Goal: Task Accomplishment & Management: Manage account settings

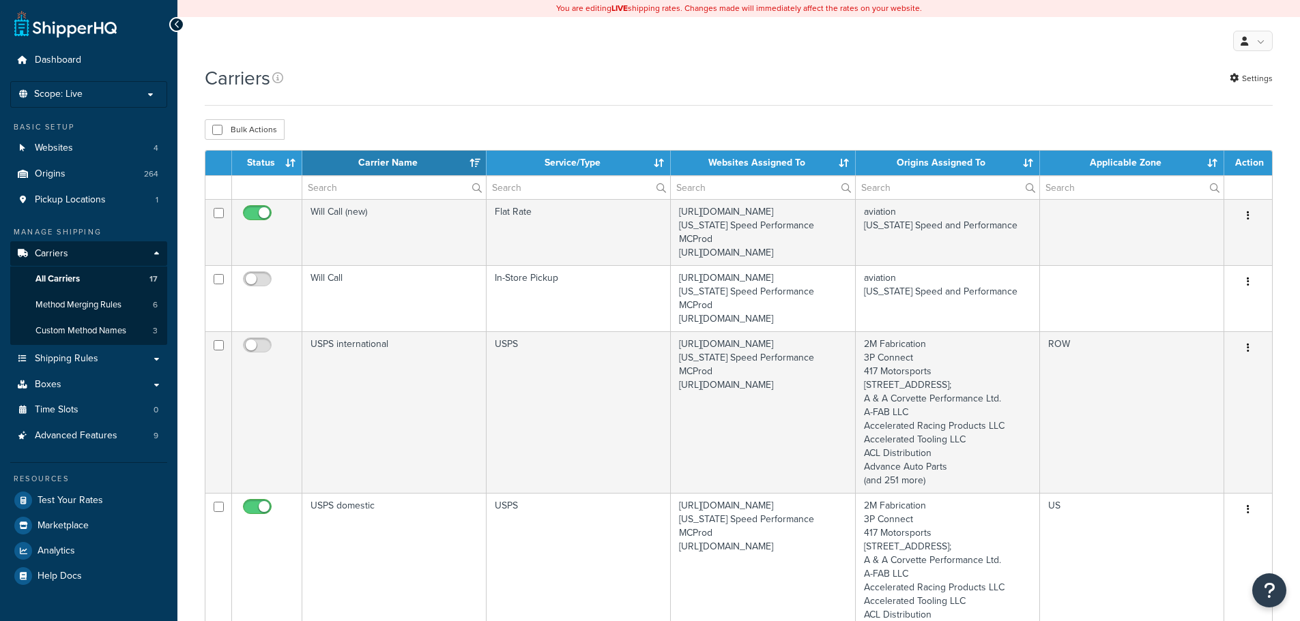
select select "15"
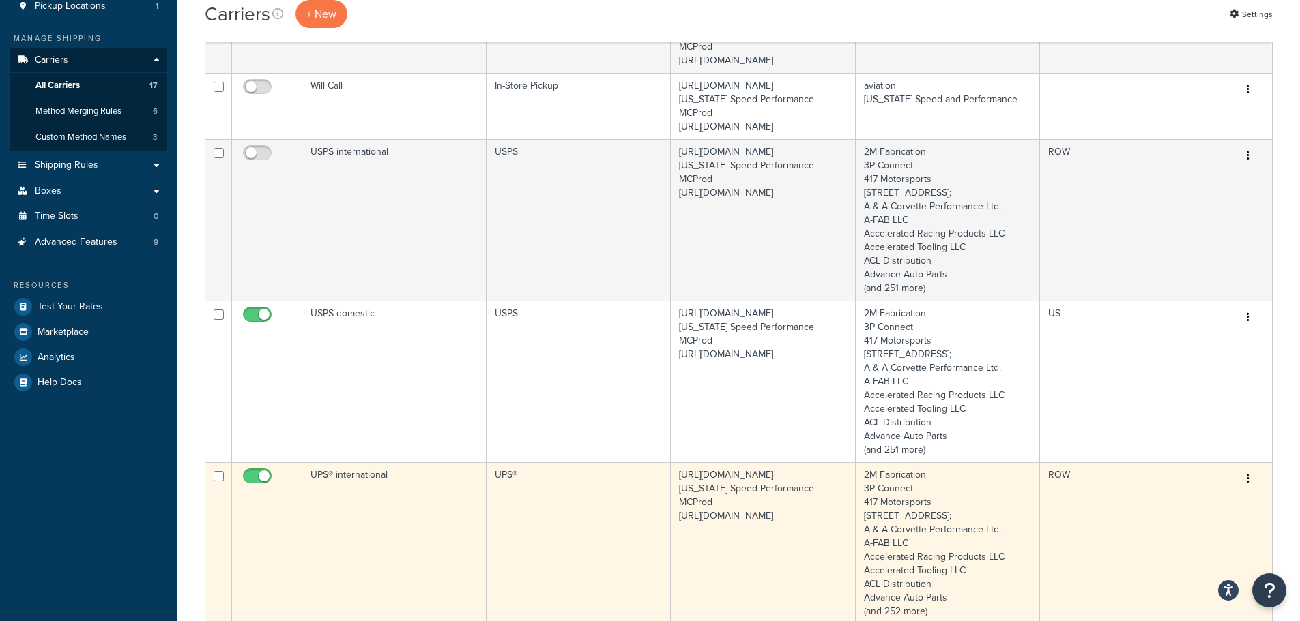
scroll to position [273, 0]
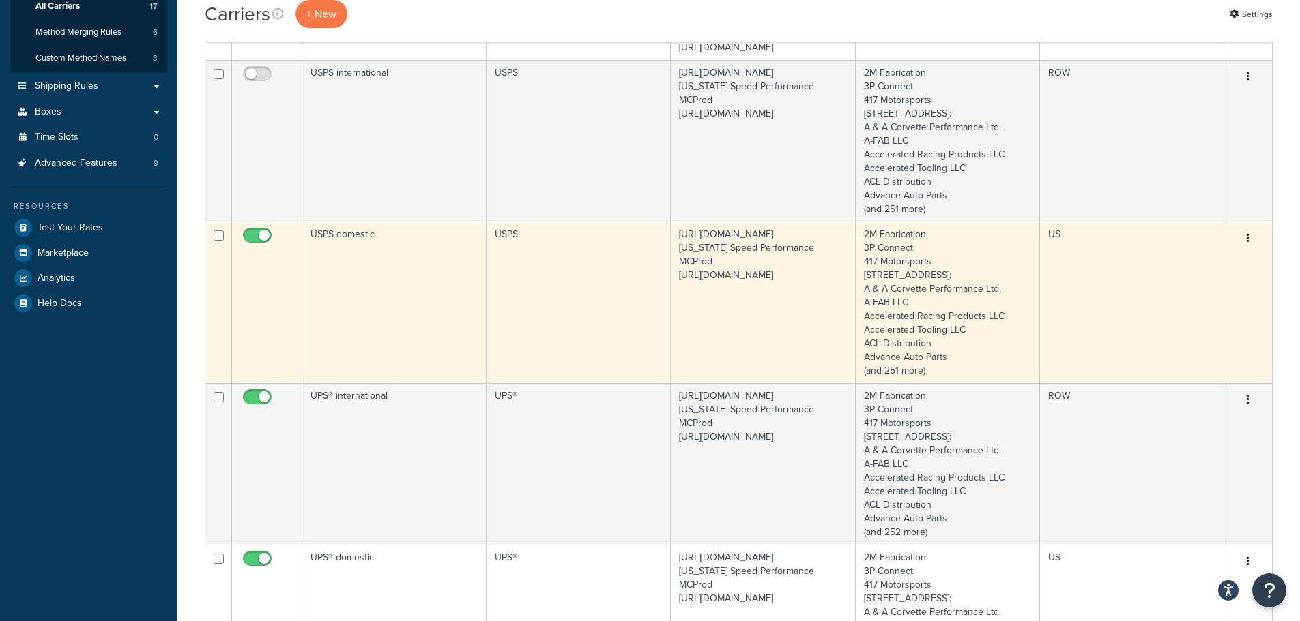
click at [254, 248] on input "checkbox" at bounding box center [259, 239] width 38 height 17
checkbox input "false"
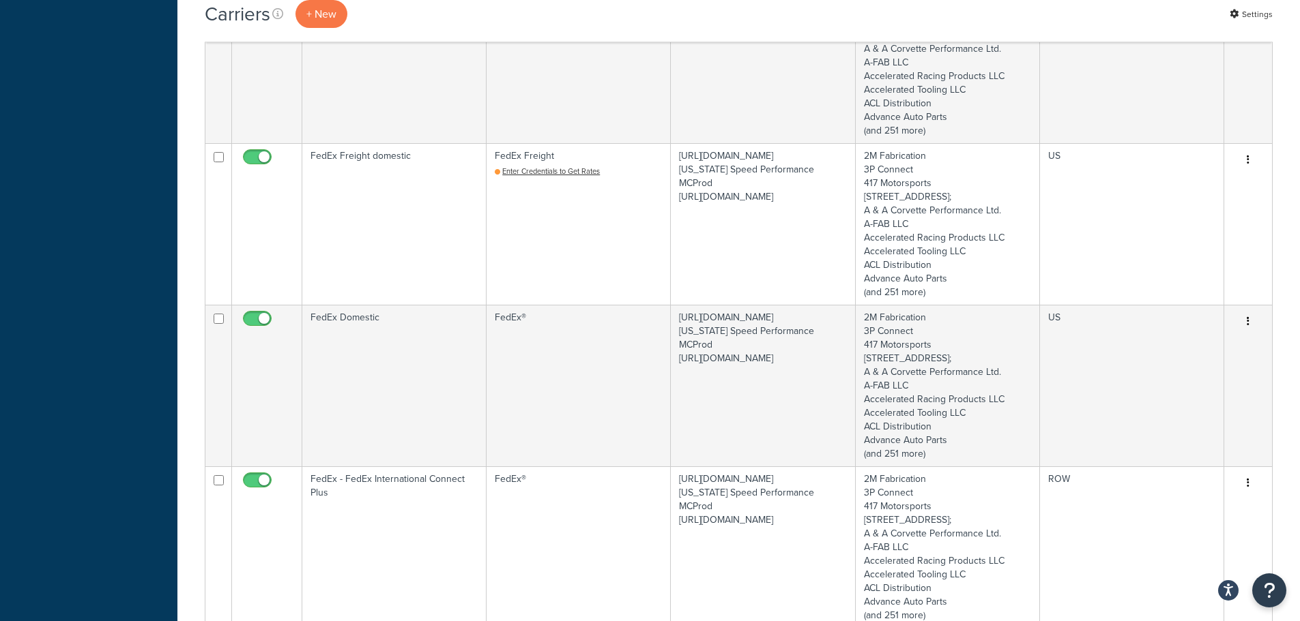
scroll to position [0, 0]
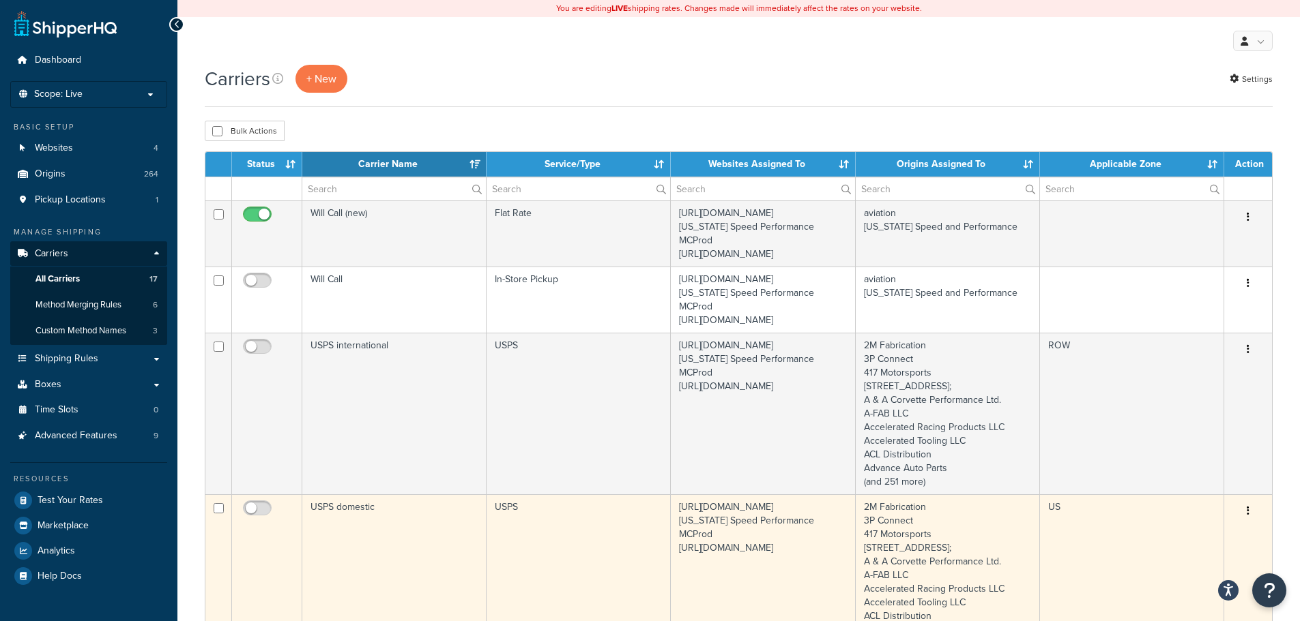
drag, startPoint x: 1117, startPoint y: 549, endPoint x: 982, endPoint y: 248, distance: 330.1
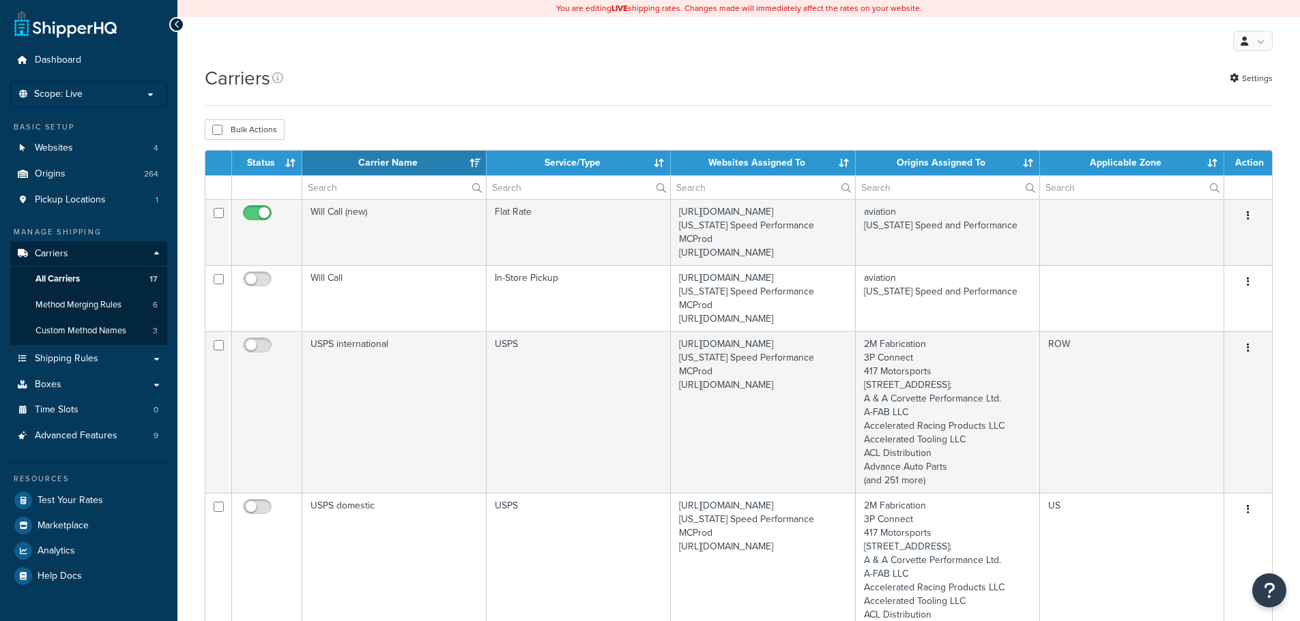
select select "15"
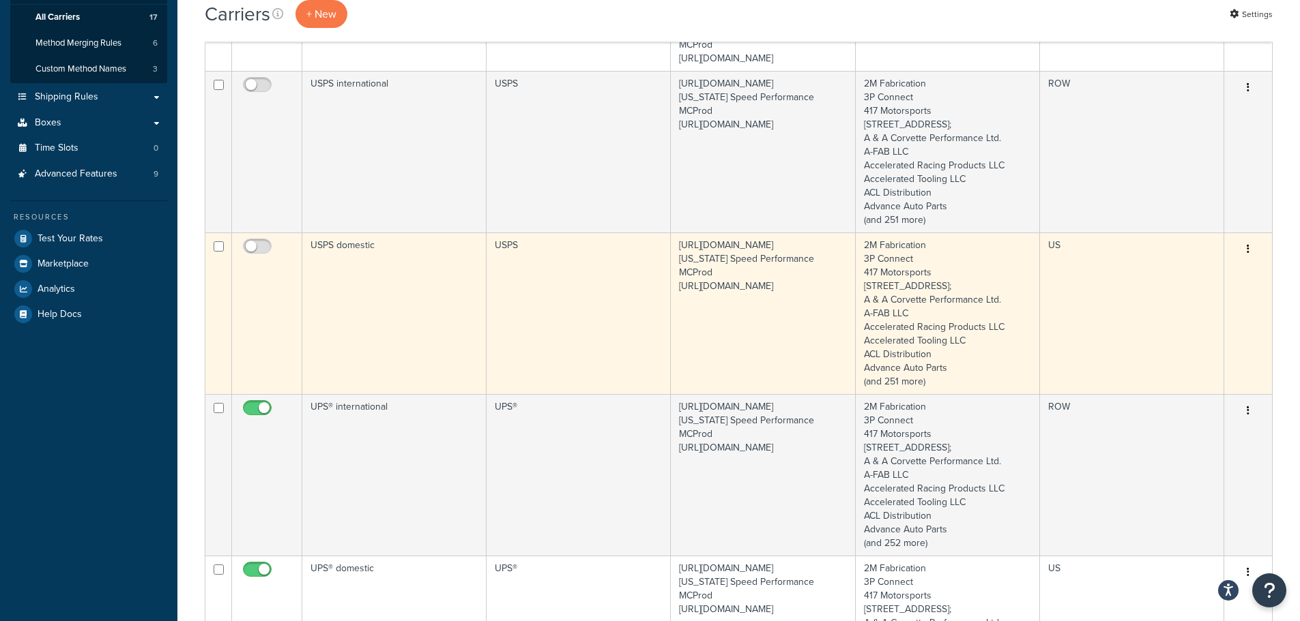
scroll to position [273, 0]
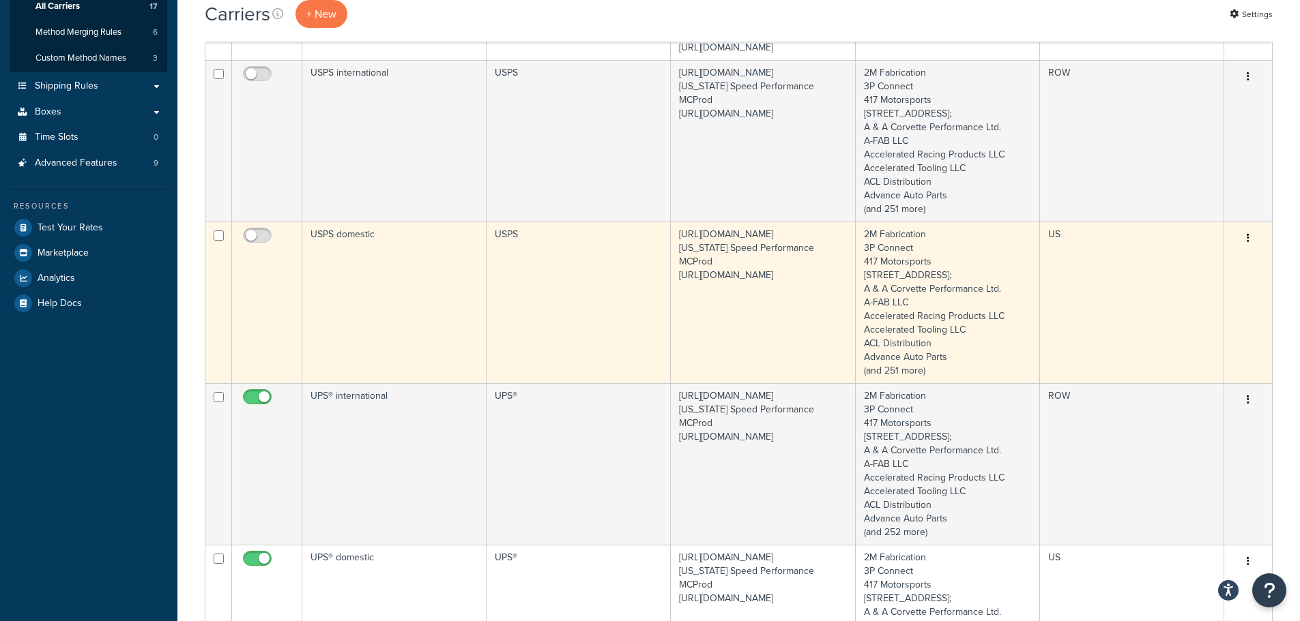
click at [1250, 250] on button "button" at bounding box center [1247, 239] width 19 height 22
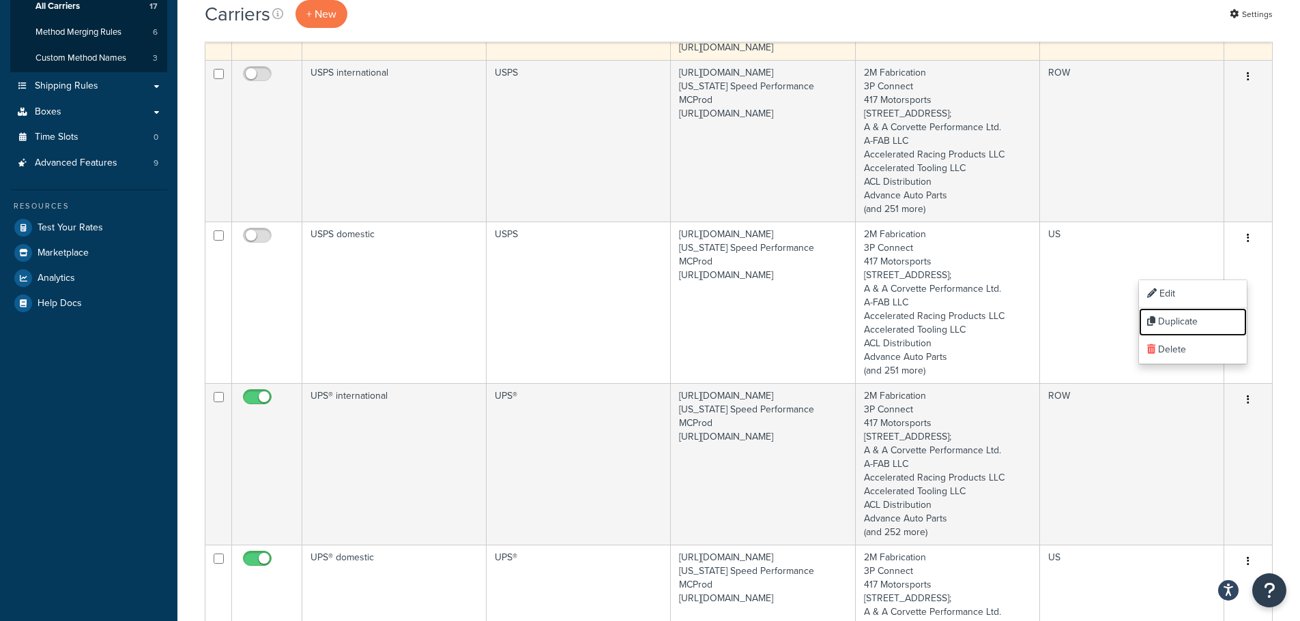
drag, startPoint x: 1198, startPoint y: 319, endPoint x: 777, endPoint y: 52, distance: 498.3
click at [1198, 319] on link "Duplicate" at bounding box center [1193, 322] width 108 height 28
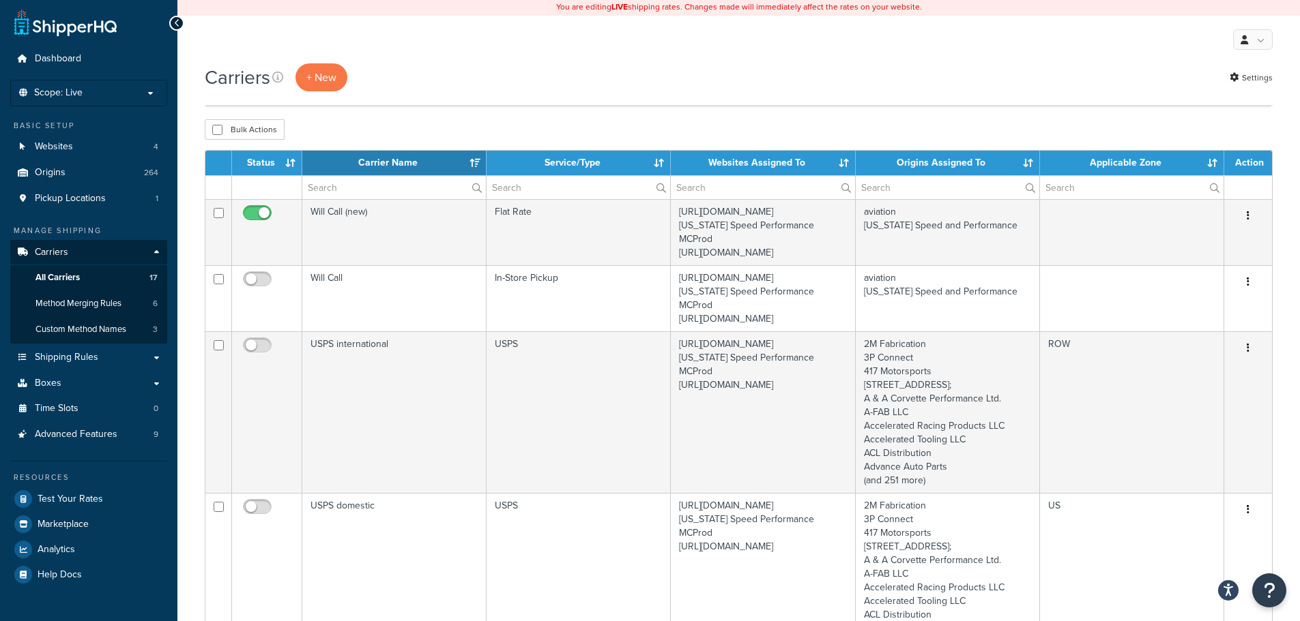
scroll to position [0, 0]
